Goal: Task Accomplishment & Management: Use online tool/utility

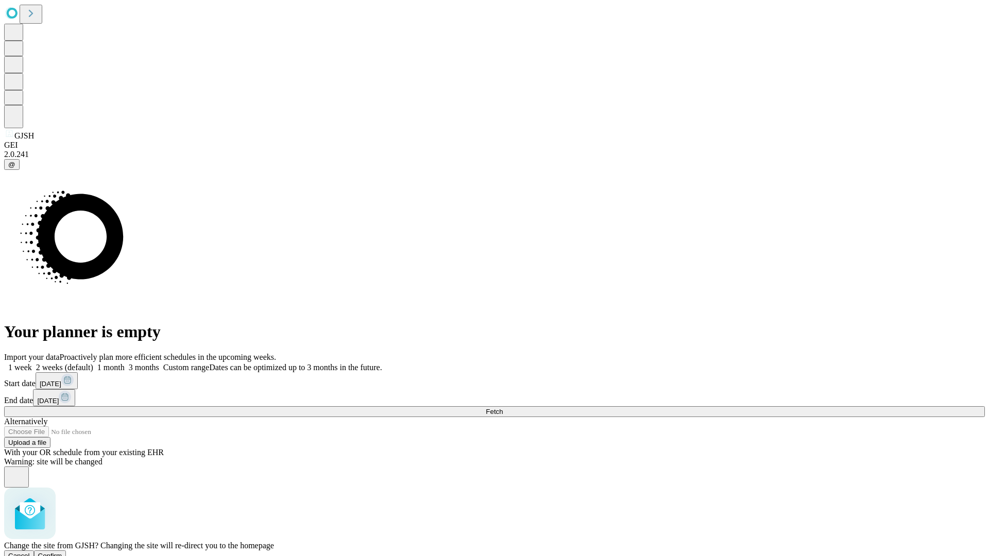
click at [62, 552] on span "Confirm" at bounding box center [50, 556] width 24 height 8
click at [125, 363] on label "1 month" at bounding box center [108, 367] width 31 height 9
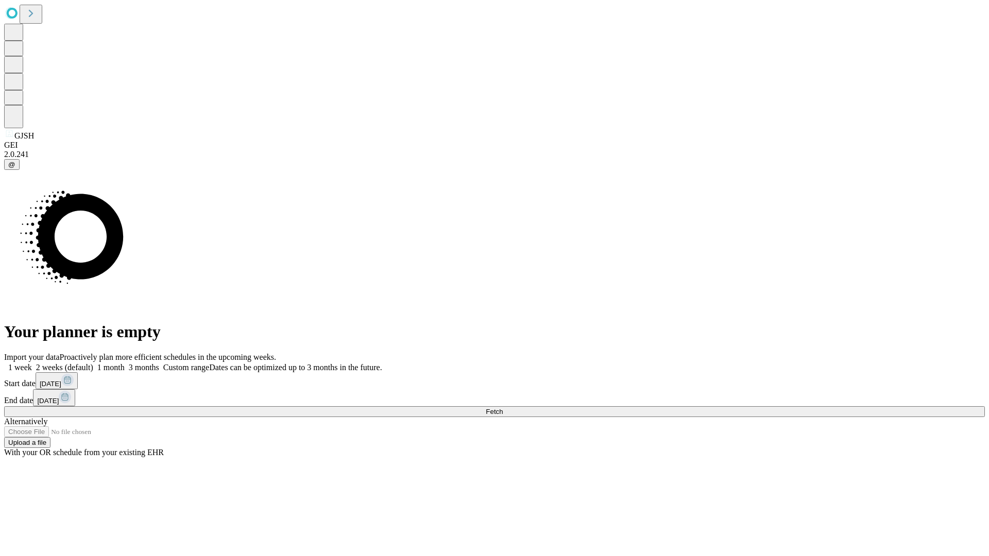
click at [503, 408] on span "Fetch" at bounding box center [494, 412] width 17 height 8
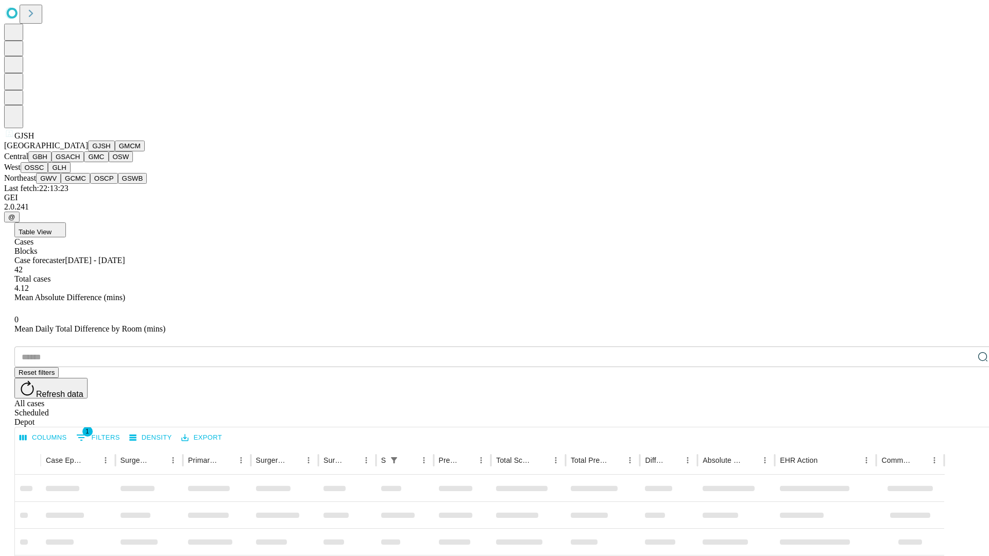
click at [115, 151] on button "GMCM" at bounding box center [130, 146] width 30 height 11
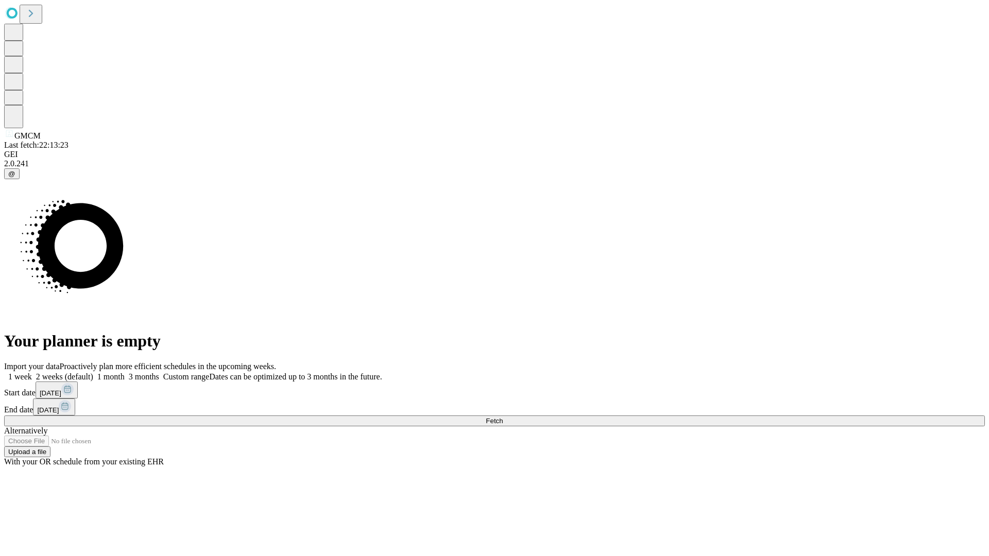
click at [125, 372] on label "1 month" at bounding box center [108, 376] width 31 height 9
click at [503, 417] on span "Fetch" at bounding box center [494, 421] width 17 height 8
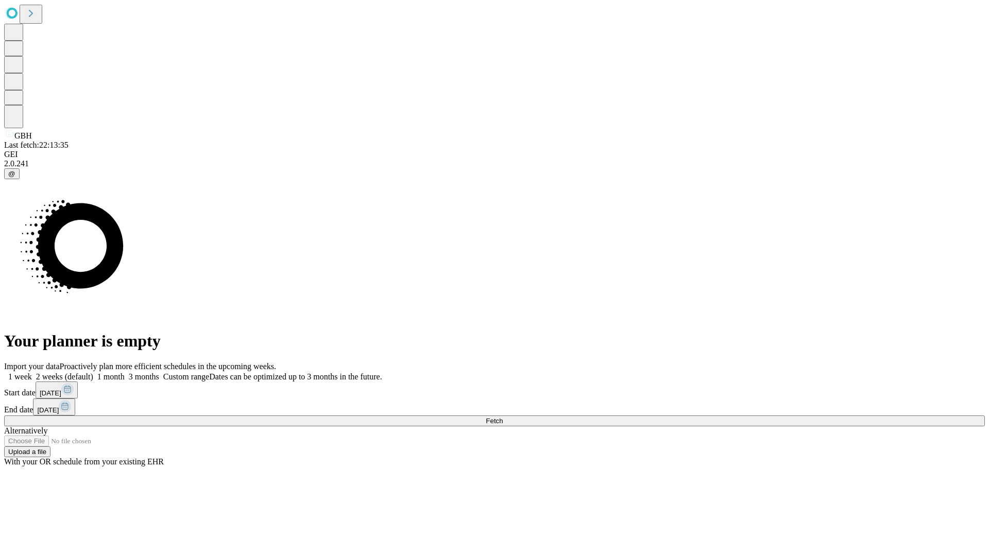
click at [125, 372] on label "1 month" at bounding box center [108, 376] width 31 height 9
click at [503, 417] on span "Fetch" at bounding box center [494, 421] width 17 height 8
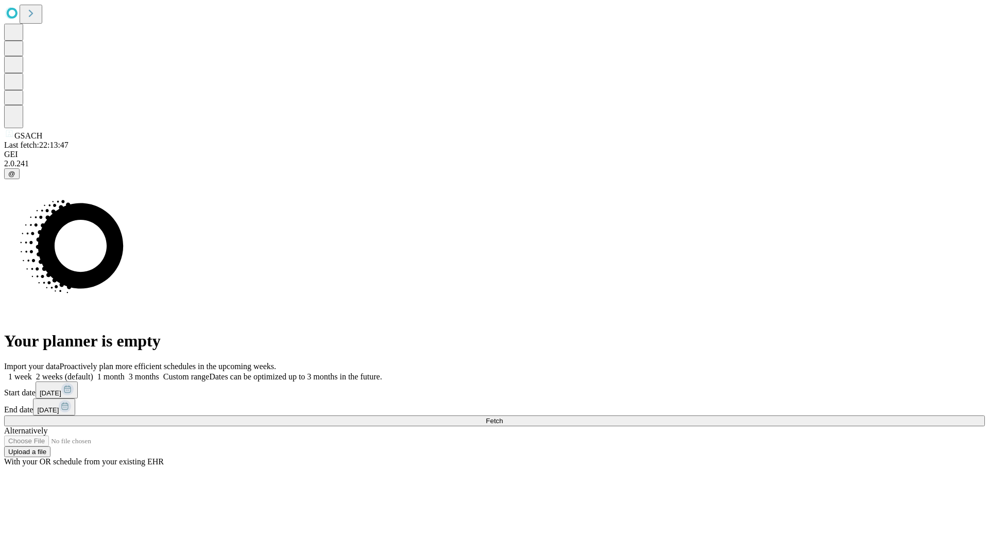
click at [125, 372] on label "1 month" at bounding box center [108, 376] width 31 height 9
click at [503, 417] on span "Fetch" at bounding box center [494, 421] width 17 height 8
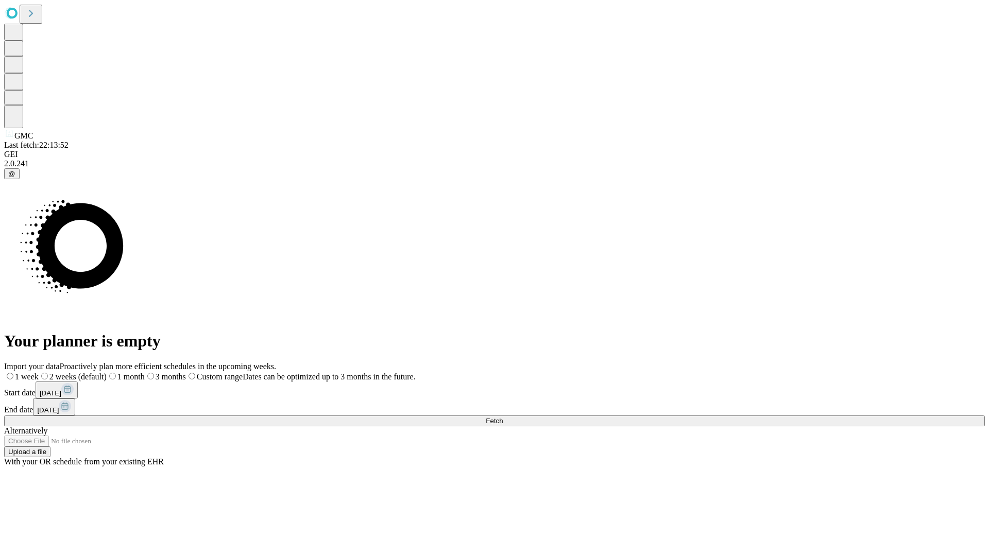
click at [503, 417] on span "Fetch" at bounding box center [494, 421] width 17 height 8
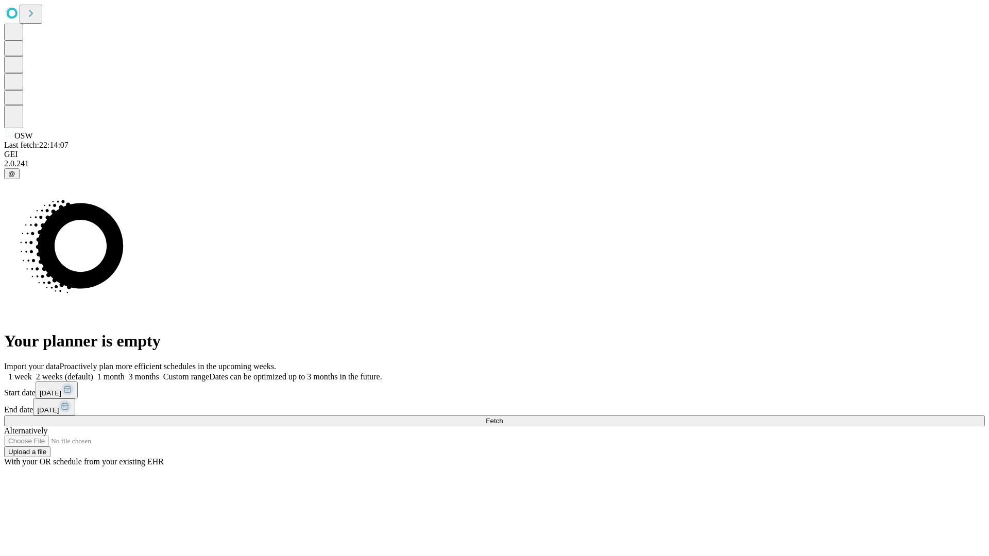
click at [503, 417] on span "Fetch" at bounding box center [494, 421] width 17 height 8
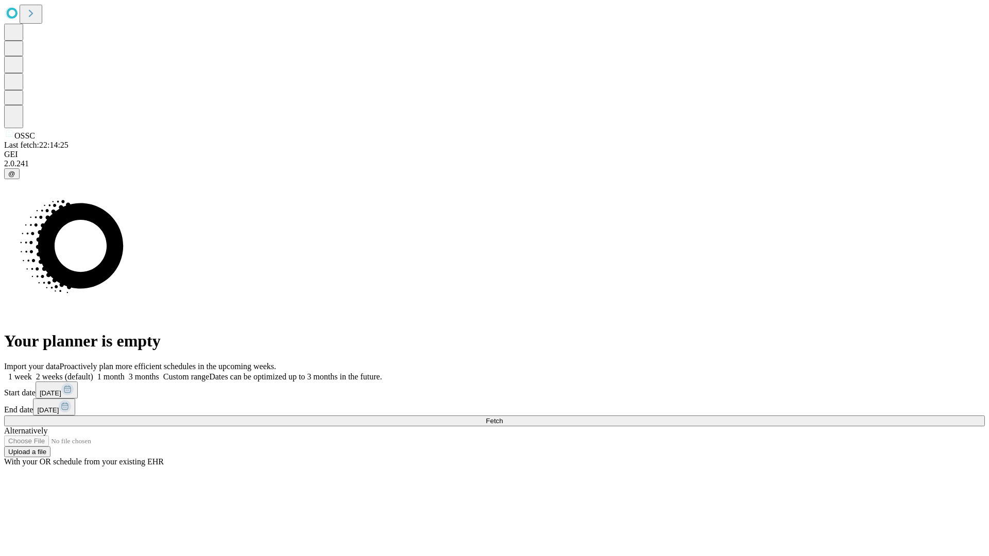
click at [125, 372] on label "1 month" at bounding box center [108, 376] width 31 height 9
click at [503, 417] on span "Fetch" at bounding box center [494, 421] width 17 height 8
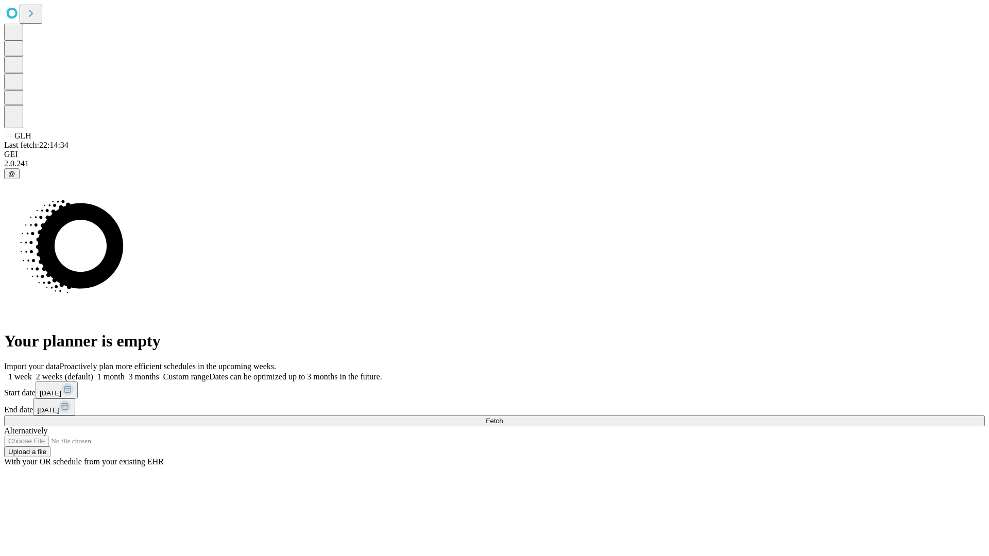
click at [125, 372] on label "1 month" at bounding box center [108, 376] width 31 height 9
click at [503, 417] on span "Fetch" at bounding box center [494, 421] width 17 height 8
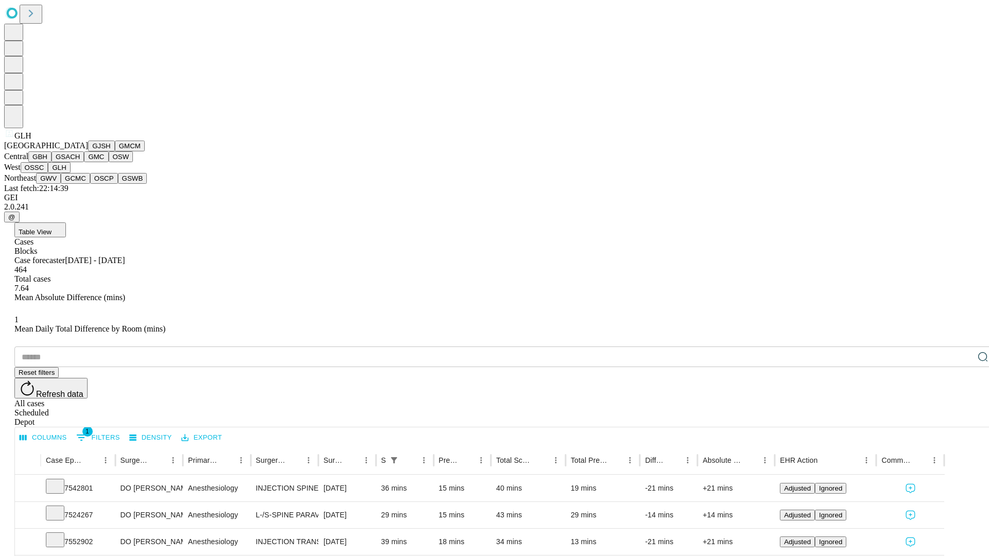
click at [61, 184] on button "GWV" at bounding box center [48, 178] width 25 height 11
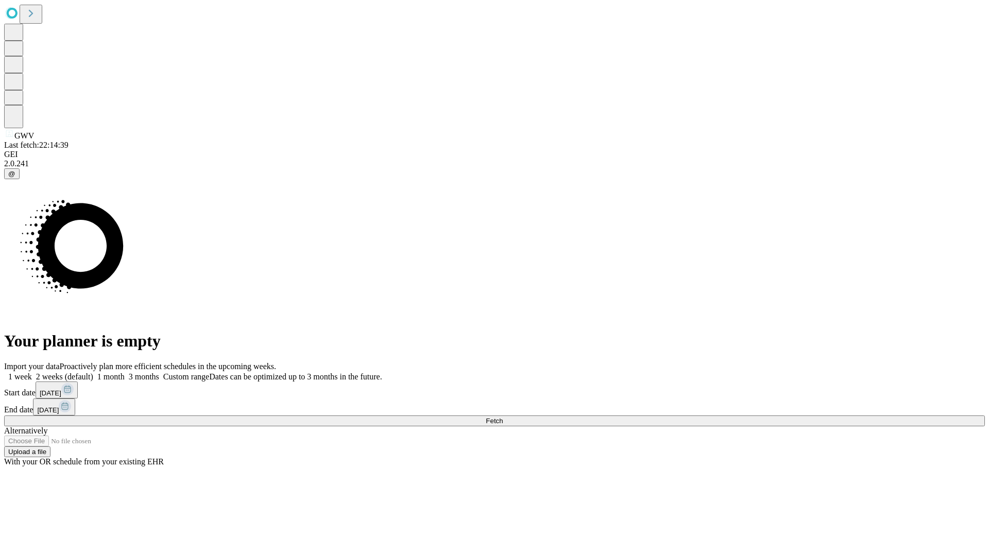
click at [125, 372] on label "1 month" at bounding box center [108, 376] width 31 height 9
click at [503, 417] on span "Fetch" at bounding box center [494, 421] width 17 height 8
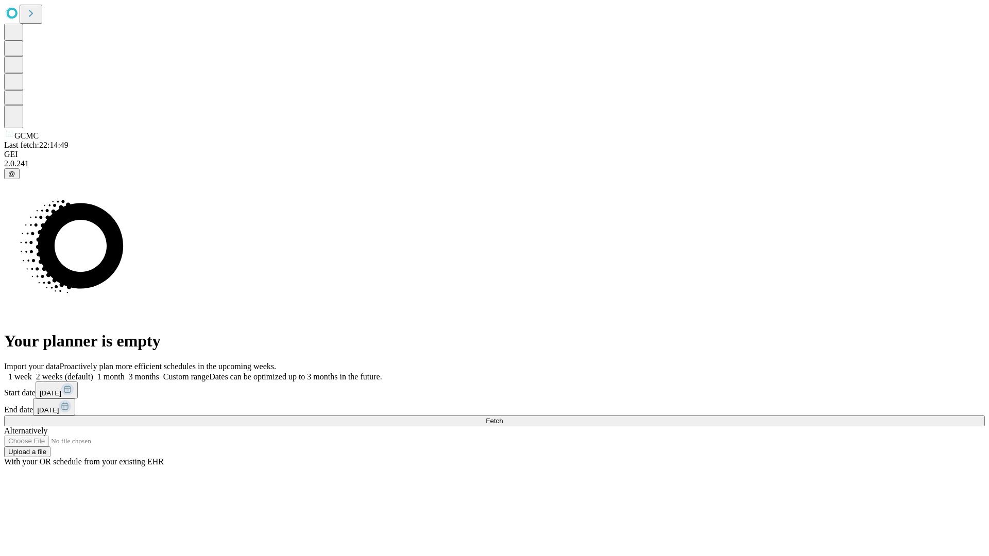
click at [125, 372] on label "1 month" at bounding box center [108, 376] width 31 height 9
click at [503, 417] on span "Fetch" at bounding box center [494, 421] width 17 height 8
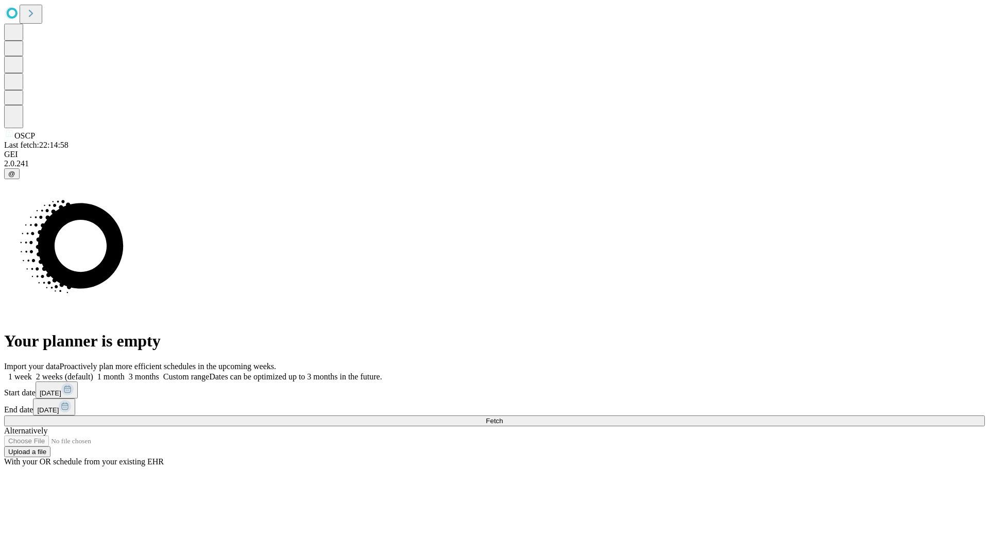
click at [125, 372] on label "1 month" at bounding box center [108, 376] width 31 height 9
click at [503, 417] on span "Fetch" at bounding box center [494, 421] width 17 height 8
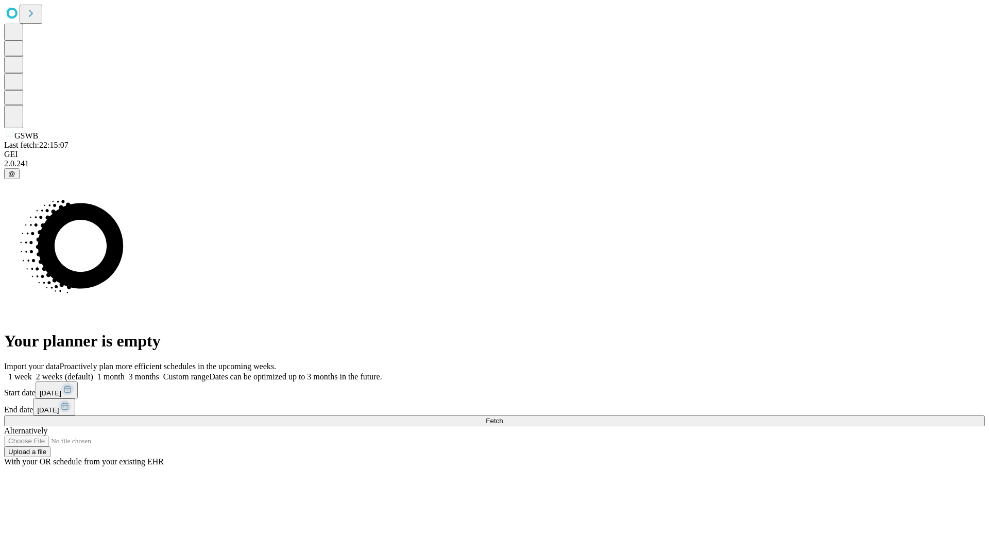
click at [503, 417] on span "Fetch" at bounding box center [494, 421] width 17 height 8
